Goal: Task Accomplishment & Management: Use online tool/utility

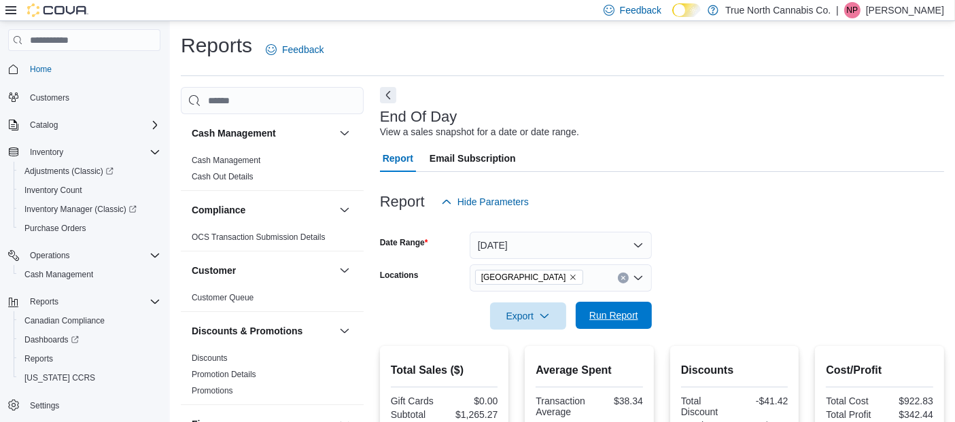
click at [622, 320] on span "Run Report" at bounding box center [614, 316] width 49 height 14
drag, startPoint x: 660, startPoint y: 298, endPoint x: 629, endPoint y: 316, distance: 35.9
click at [629, 316] on span "Run Report" at bounding box center [614, 316] width 49 height 14
click at [896, 8] on p "[PERSON_NAME]" at bounding box center [905, 10] width 78 height 16
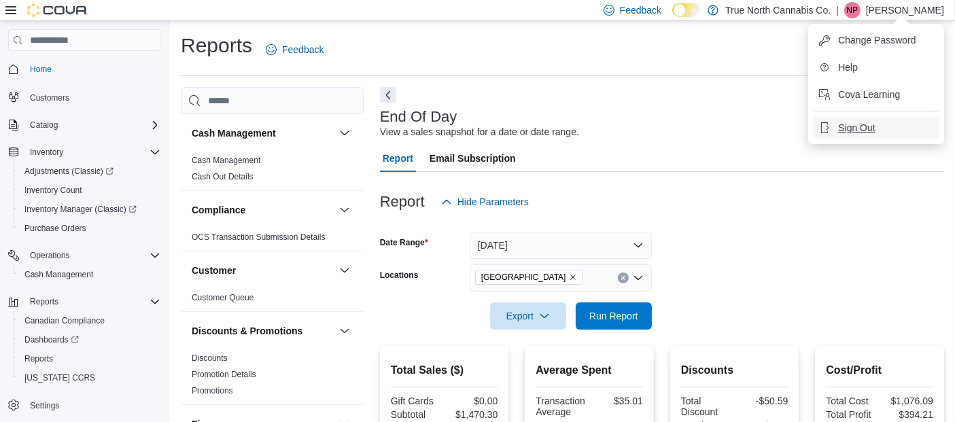
click at [870, 130] on span "Sign Out" at bounding box center [856, 128] width 37 height 14
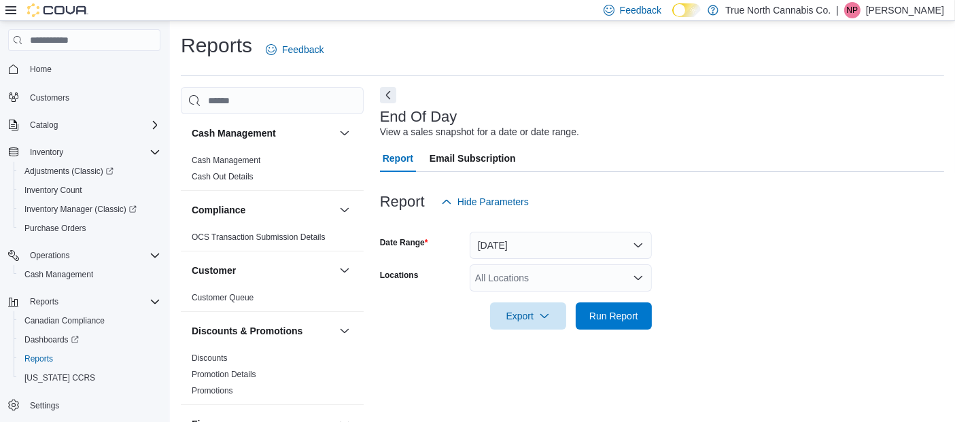
scroll to position [19, 0]
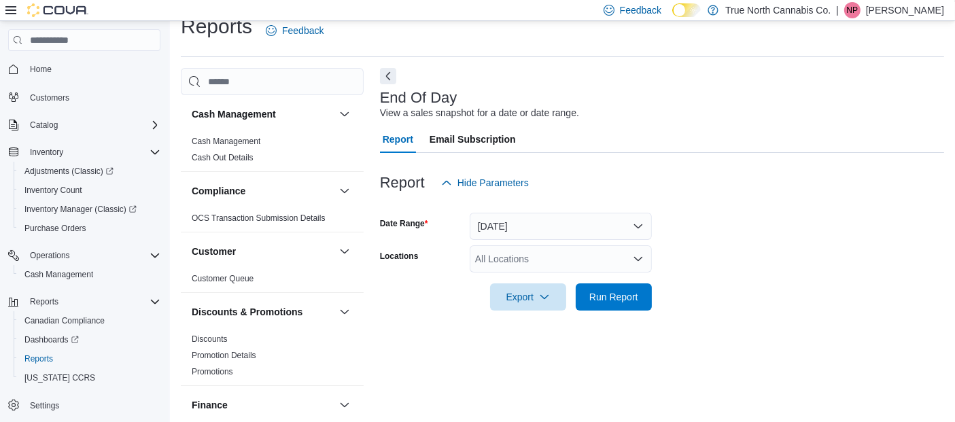
click at [507, 247] on div "All Locations" at bounding box center [561, 258] width 182 height 27
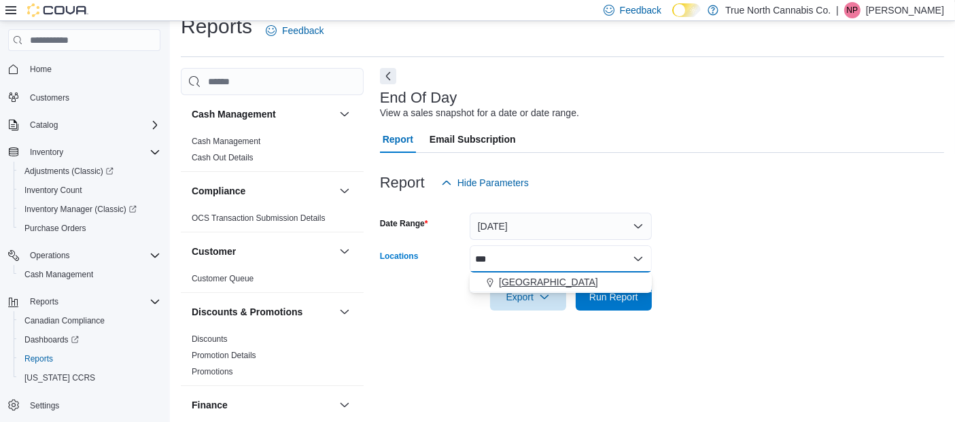
type input "***"
click at [506, 283] on span "[GEOGRAPHIC_DATA]" at bounding box center [548, 282] width 99 height 14
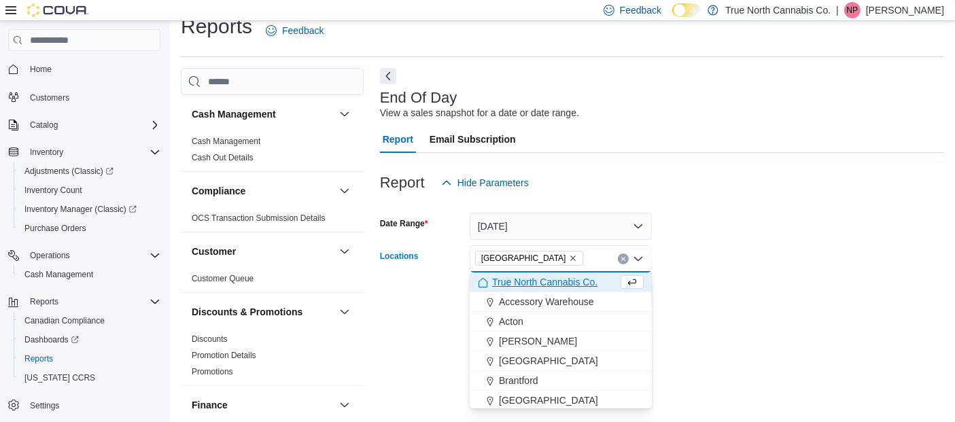
click at [787, 215] on form "Date Range Today Locations Sudbury Combo box. Selected. Sudbury. Press Backspac…" at bounding box center [662, 254] width 564 height 114
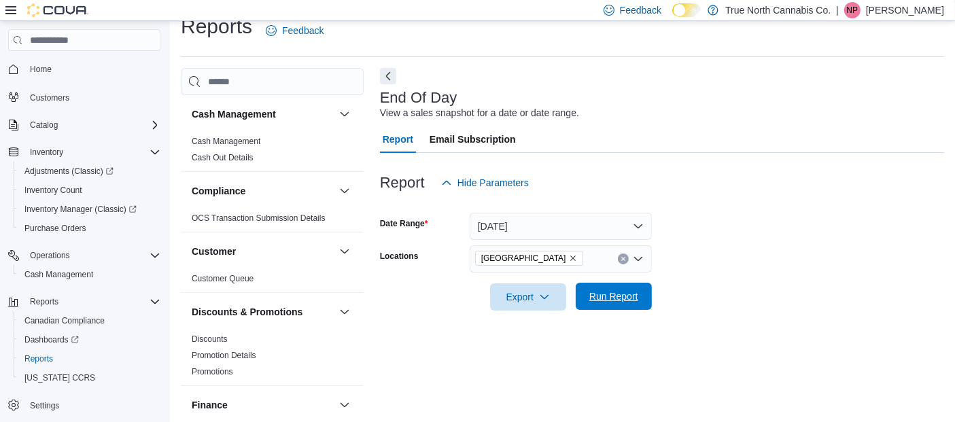
click at [598, 306] on span "Run Report" at bounding box center [614, 296] width 60 height 27
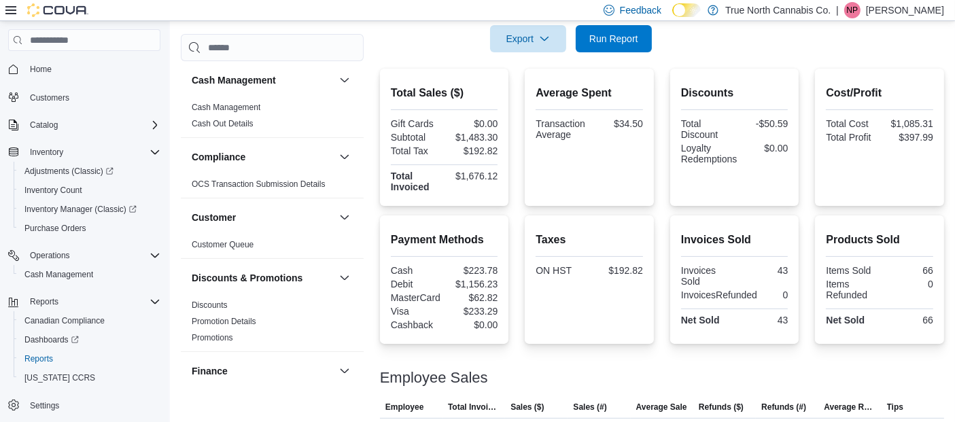
scroll to position [328, 0]
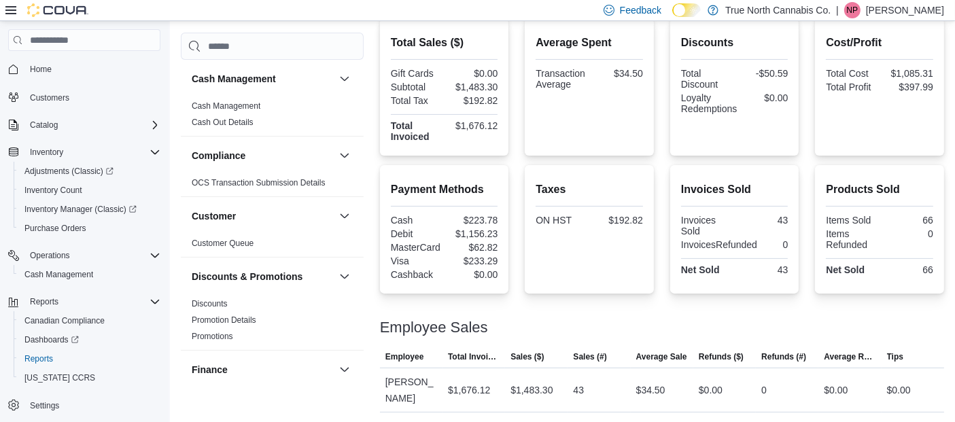
click at [913, 11] on p "[PERSON_NAME]" at bounding box center [905, 10] width 78 height 16
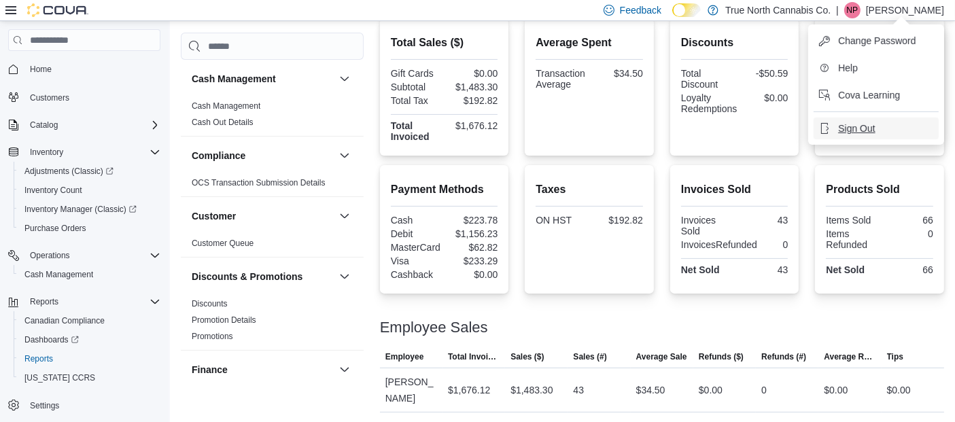
click at [866, 129] on span "Sign Out" at bounding box center [856, 129] width 37 height 14
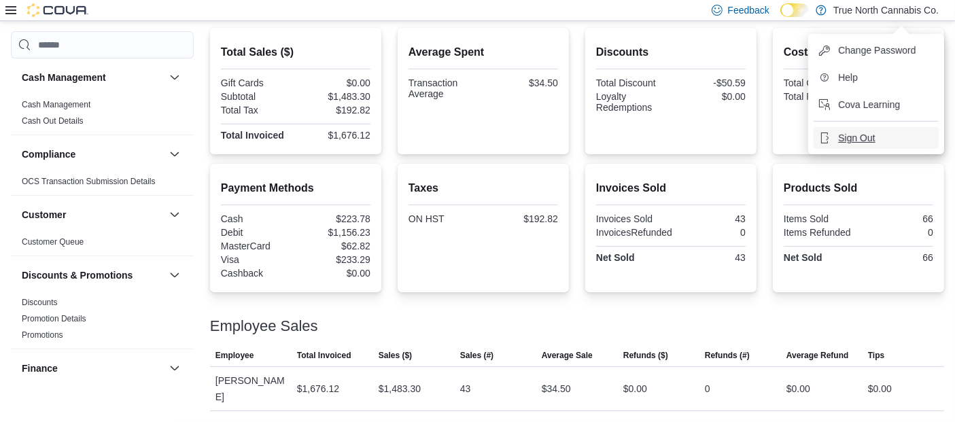
scroll to position [301, 0]
